Goal: Information Seeking & Learning: Learn about a topic

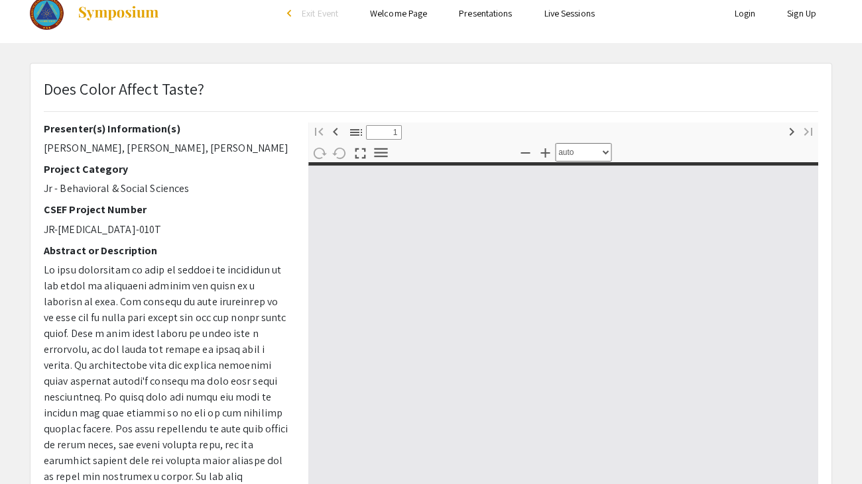
select select "custom"
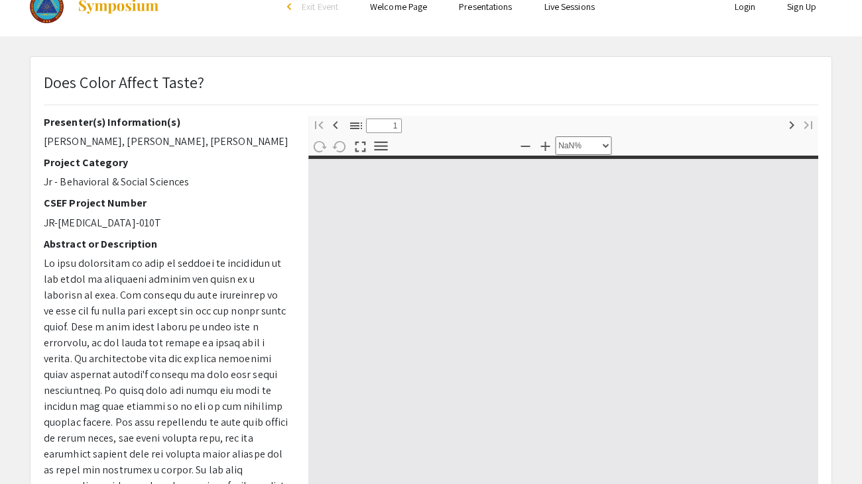
type input "0"
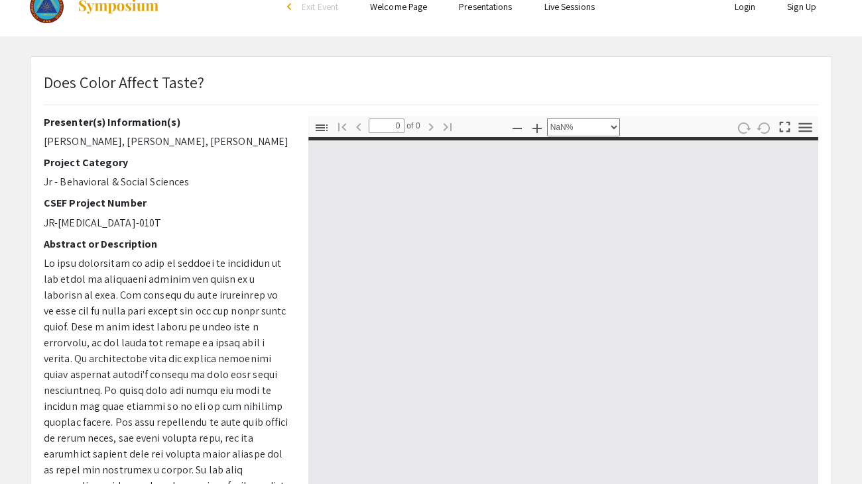
select select "auto"
type input "1"
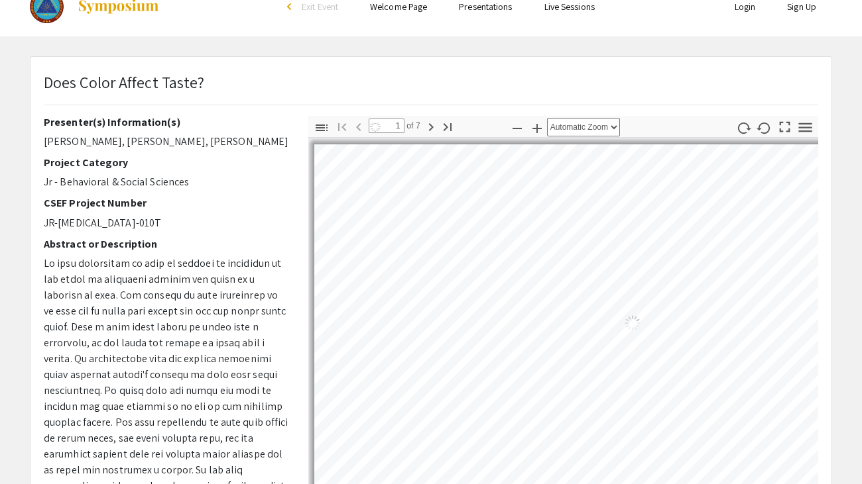
select select "auto"
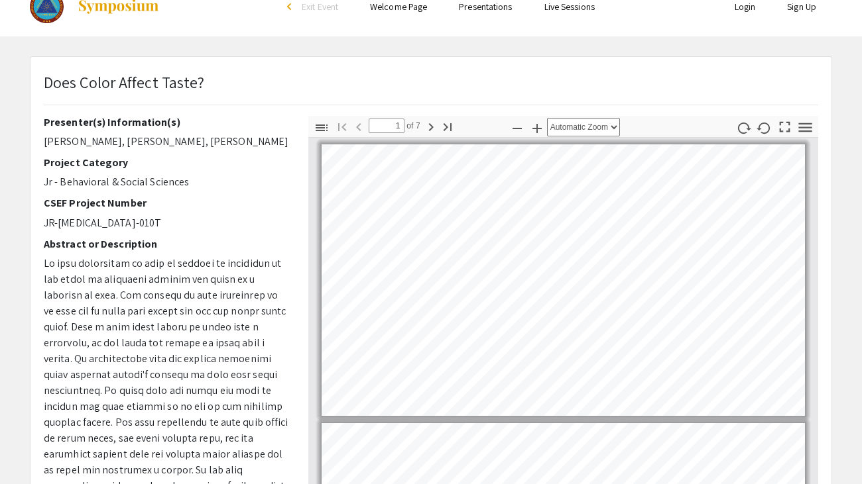
scroll to position [1, 0]
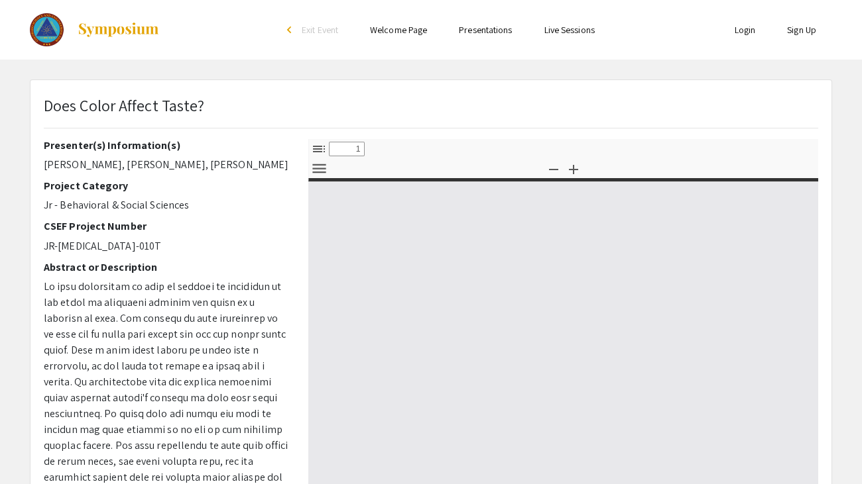
select select "custom"
type input "0"
select select "custom"
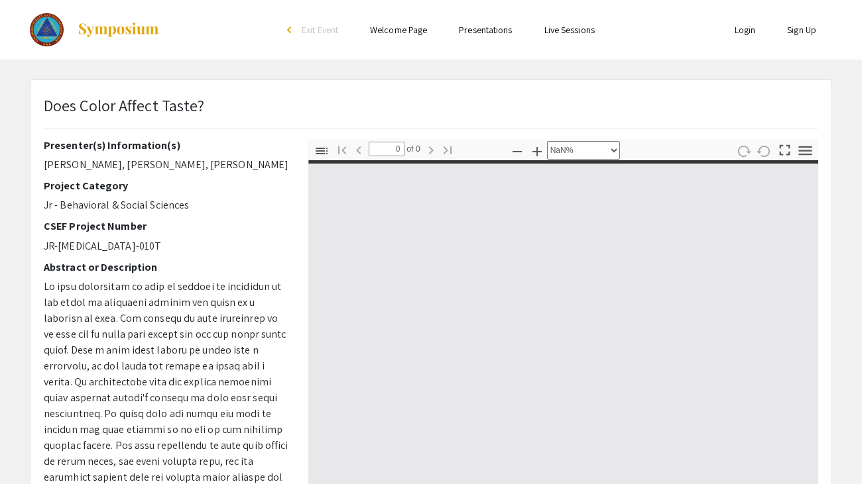
type input "1"
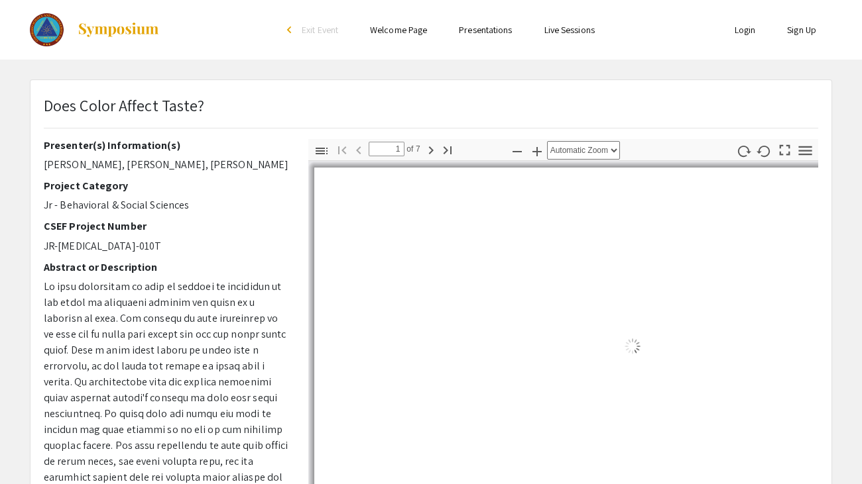
select select "auto"
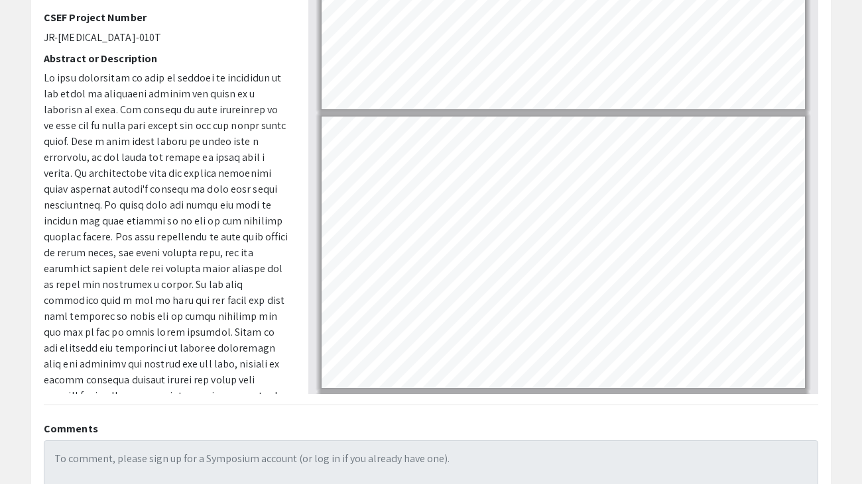
scroll to position [399, 0]
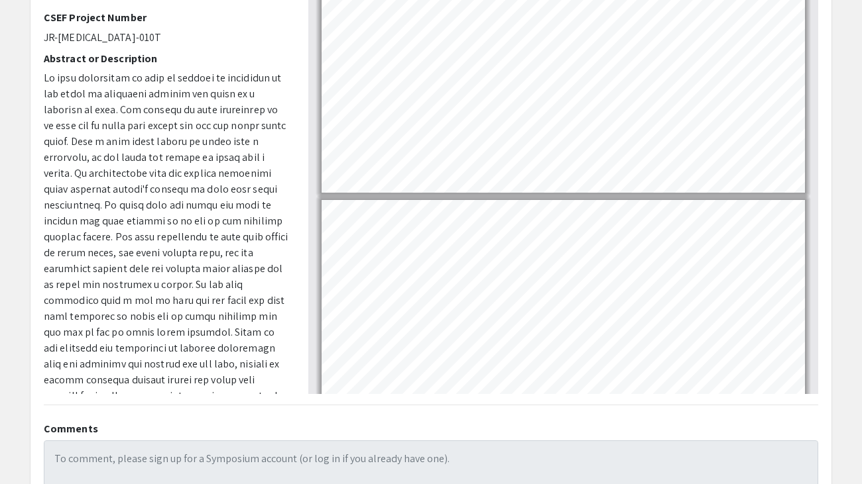
type input "7"
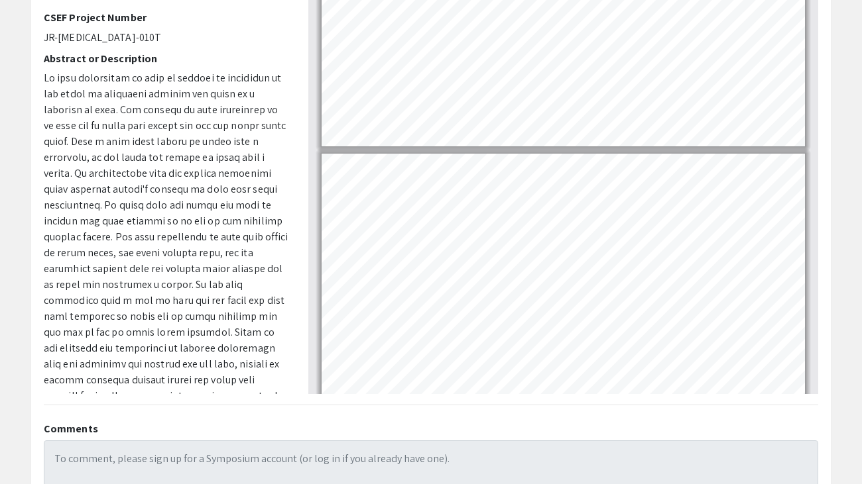
scroll to position [1512, 0]
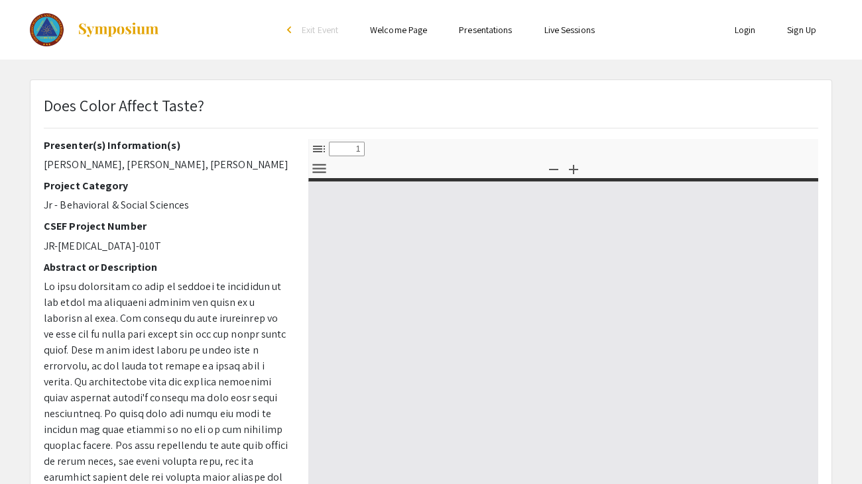
select select "custom"
type input "0"
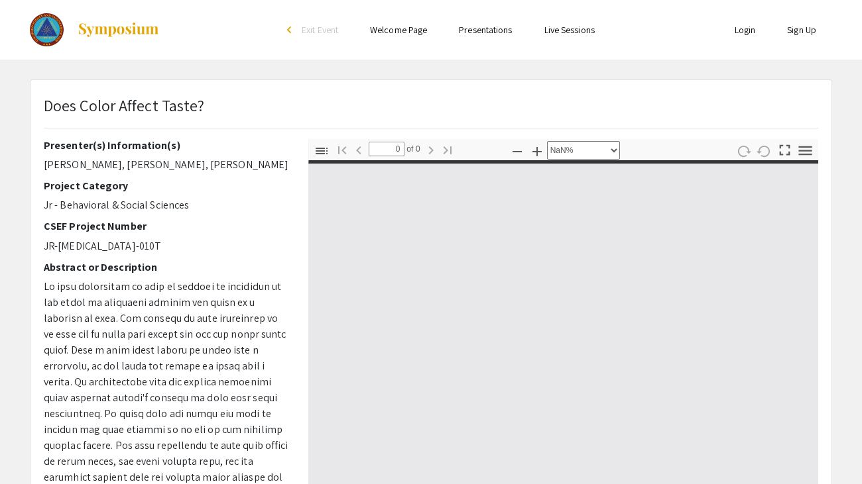
select select "auto"
type input "1"
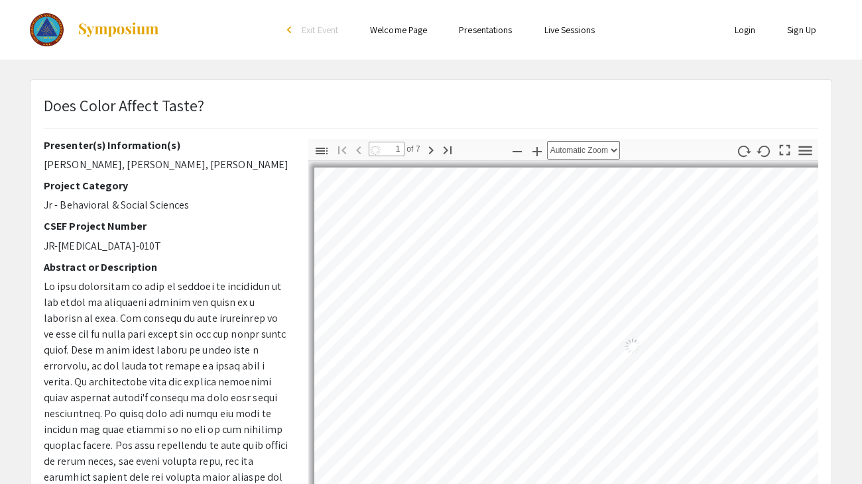
select select "auto"
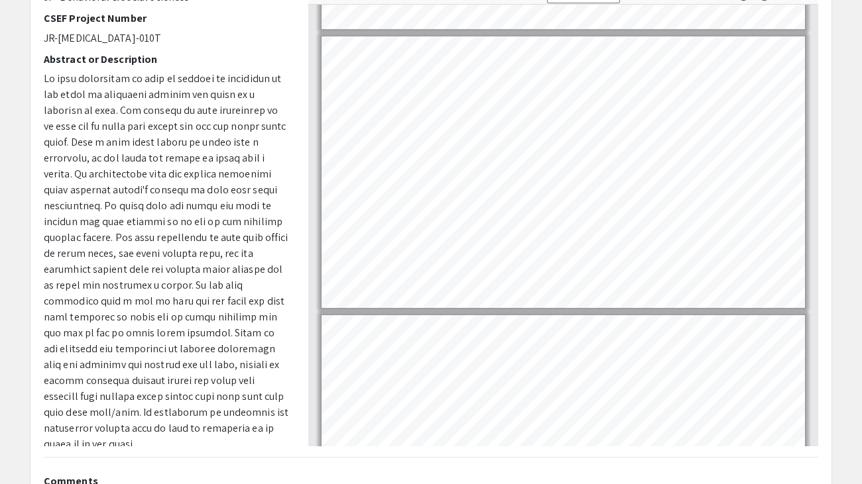
scroll to position [561, 0]
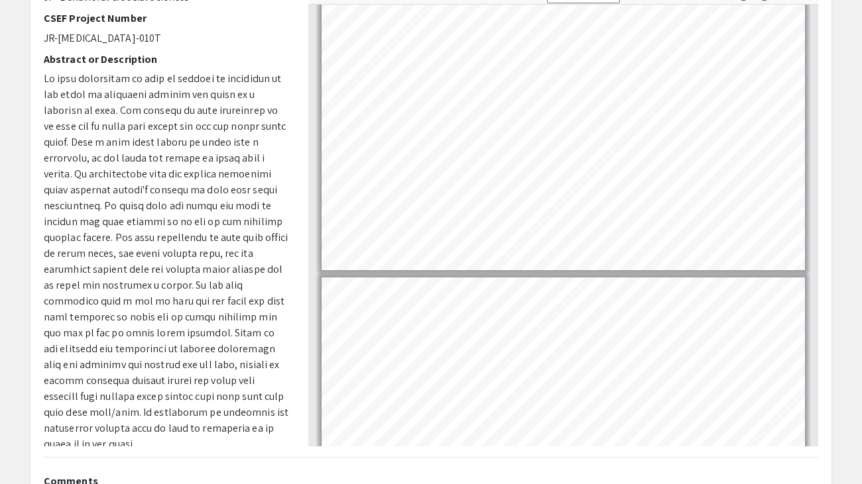
click at [698, 2] on div "Toggle Sidebar Find Go to First Page Previous 4 of 7 Next Go to Last Page Zoom …" at bounding box center [563, 215] width 510 height 464
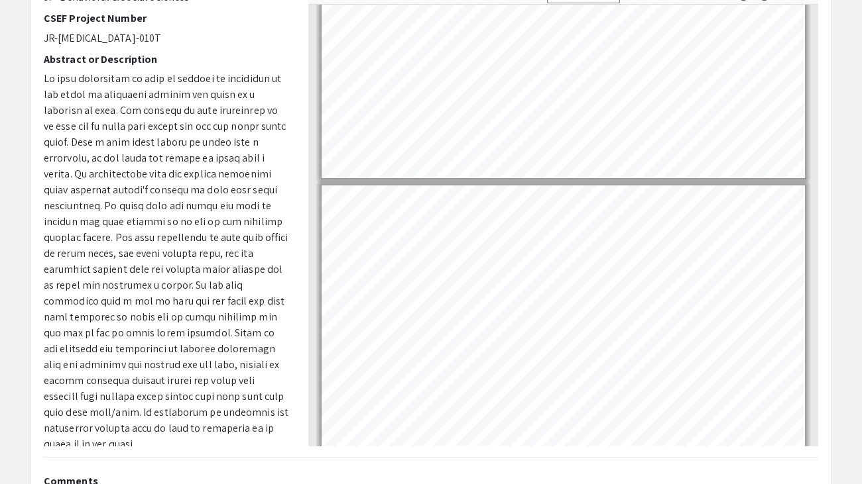
scroll to position [862, 0]
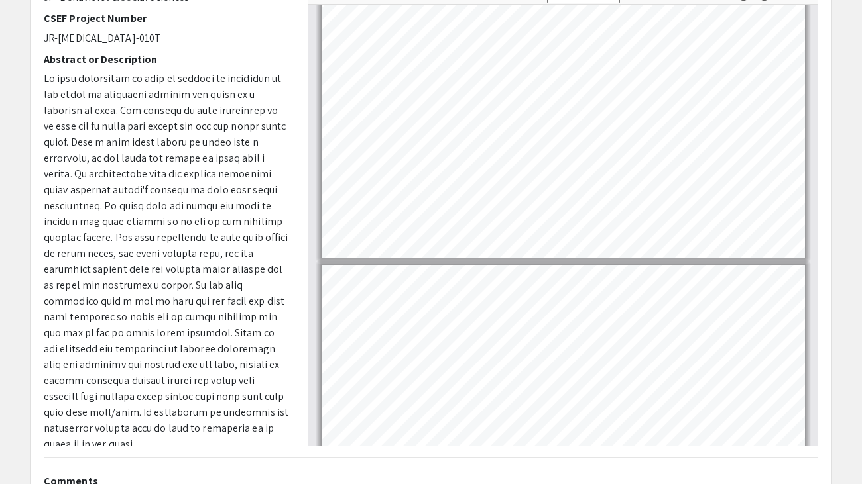
click at [603, 483] on div "Does Color Affect Taste? Presenter(s) Information(s) Rhegan Sitzman, Rylee Kell…" at bounding box center [430, 258] width 801 height 669
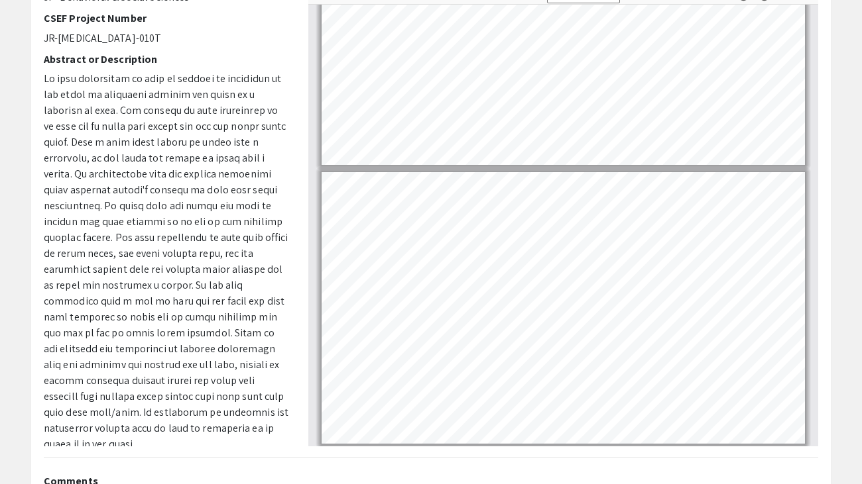
scroll to position [620, 0]
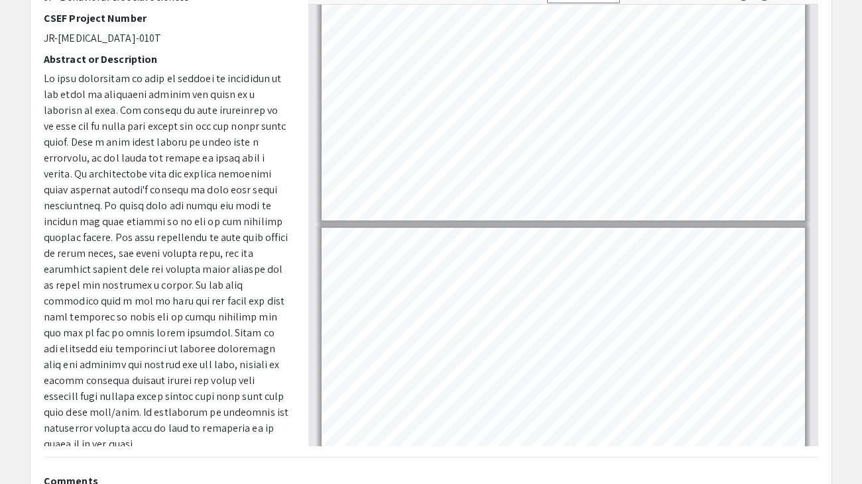
click at [655, 483] on div "Does Color Affect Taste? Presenter(s) Information(s) Rhegan Sitzman, Rylee Kell…" at bounding box center [430, 258] width 801 height 669
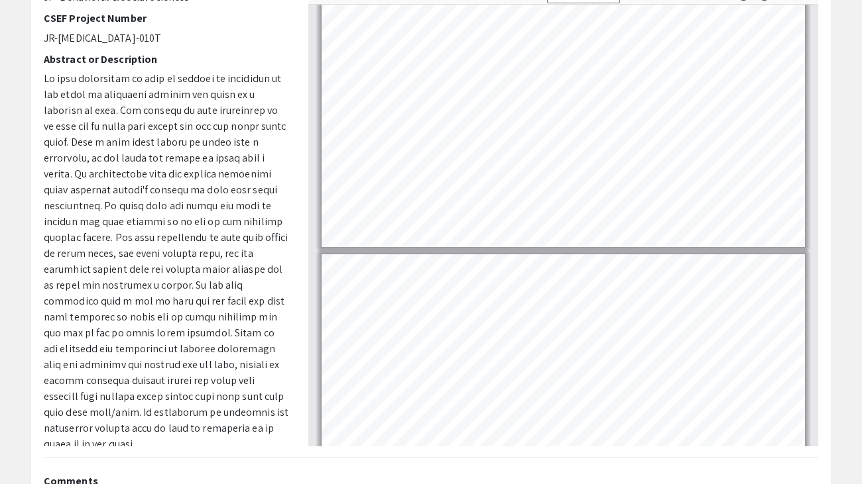
click at [675, 483] on div "Does Color Affect Taste? Presenter(s) Information(s) Rhegan Sitzman, Rylee Kell…" at bounding box center [430, 258] width 801 height 669
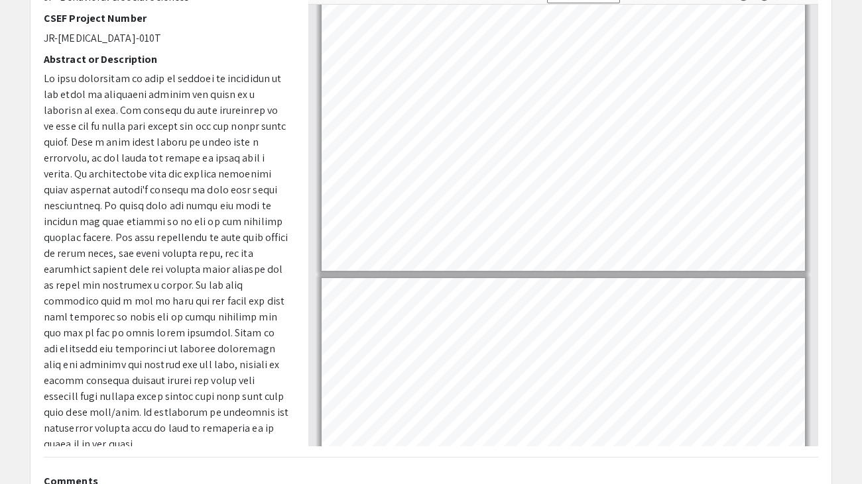
type input "1"
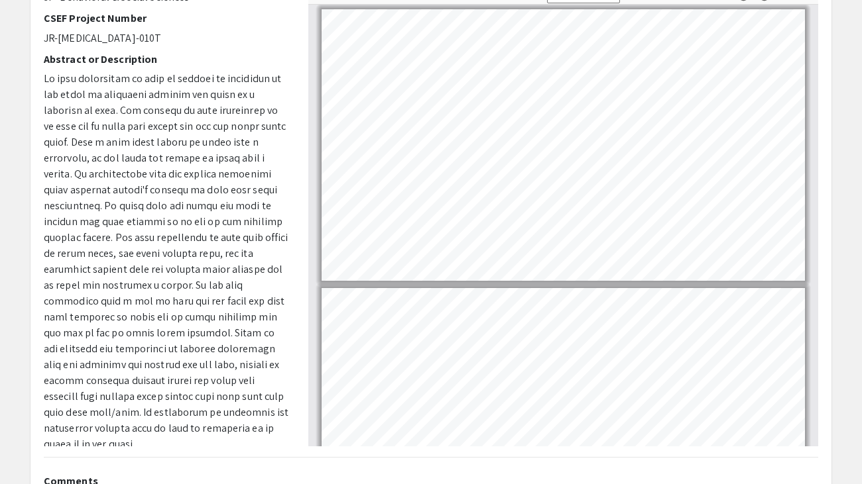
click at [607, 483] on div "Does Color Affect Taste? Presenter(s) Information(s) Rhegan Sitzman, Rylee Kell…" at bounding box center [430, 258] width 801 height 669
